Goal: Navigation & Orientation: Find specific page/section

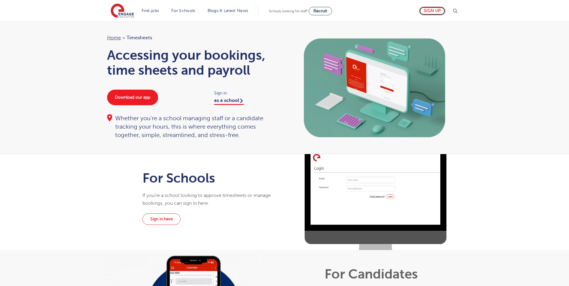
click at [440, 10] on link "Sign up" at bounding box center [432, 11] width 26 height 9
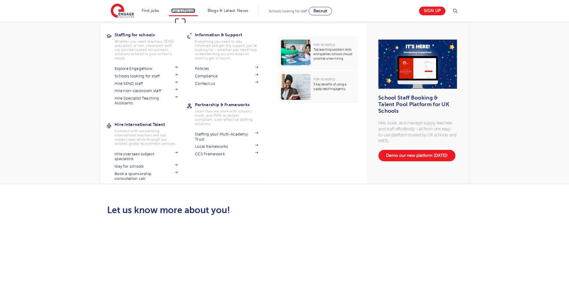
click at [185, 12] on link "For Schools" at bounding box center [183, 10] width 24 height 5
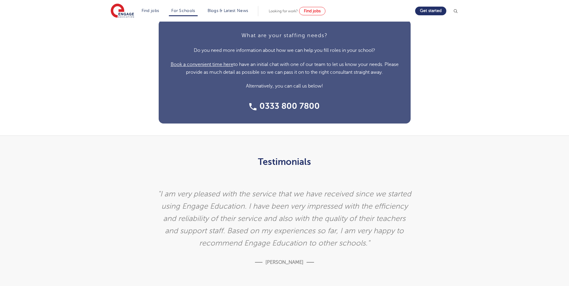
scroll to position [1470, 0]
